Goal: Information Seeking & Learning: Find contact information

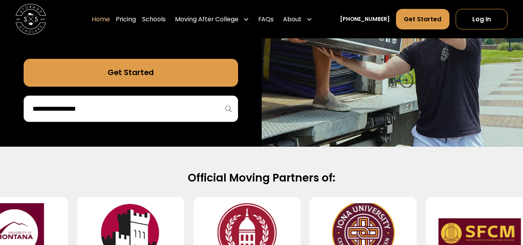
scroll to position [211, 0]
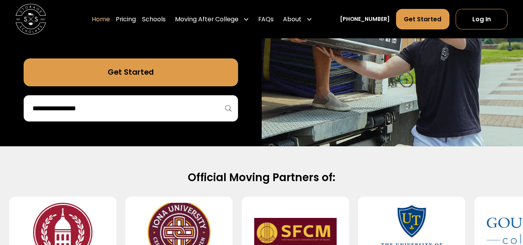
click at [138, 116] on div at bounding box center [131, 108] width 215 height 26
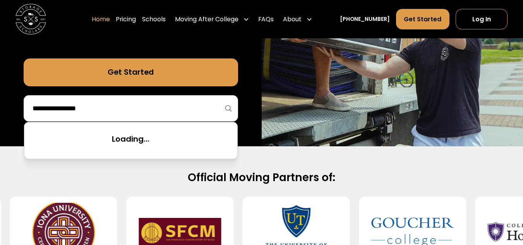
click at [120, 113] on input "search" at bounding box center [131, 108] width 198 height 13
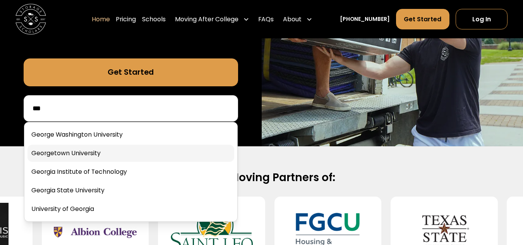
type input "***"
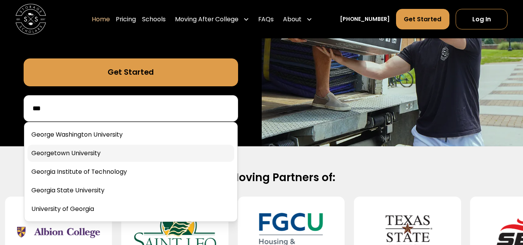
click at [69, 151] on link at bounding box center [131, 153] width 207 height 17
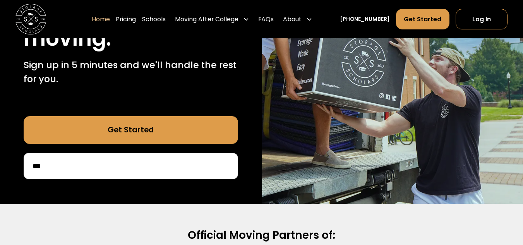
scroll to position [136, 0]
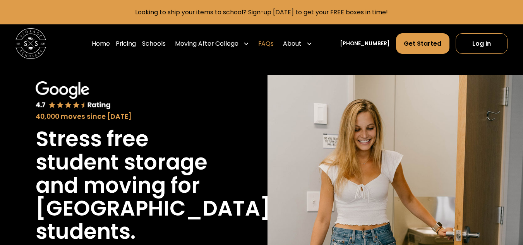
click at [274, 40] on link "FAQs" at bounding box center [265, 43] width 15 height 21
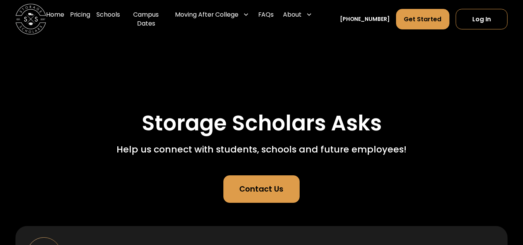
click at [264, 192] on div "Contact Us" at bounding box center [261, 190] width 44 height 12
click at [274, 18] on link "FAQs" at bounding box center [265, 19] width 15 height 31
